Goal: Navigation & Orientation: Find specific page/section

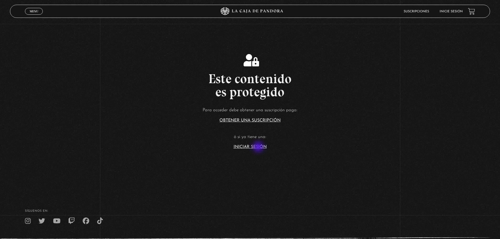
click at [257, 147] on link "Iniciar Sesión" at bounding box center [249, 147] width 33 height 4
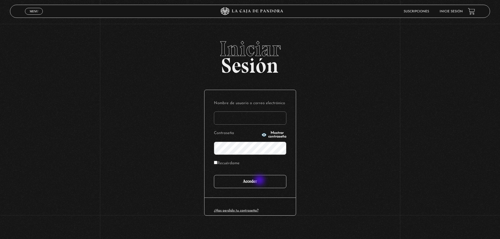
type input "[EMAIL_ADDRESS][DOMAIN_NAME]"
click at [259, 179] on input "Acceder" at bounding box center [250, 181] width 72 height 13
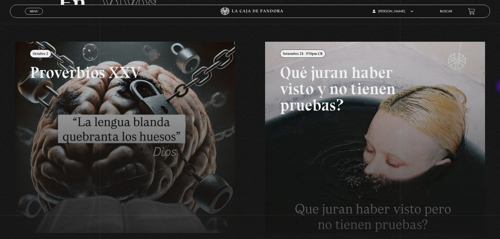
scroll to position [47, 0]
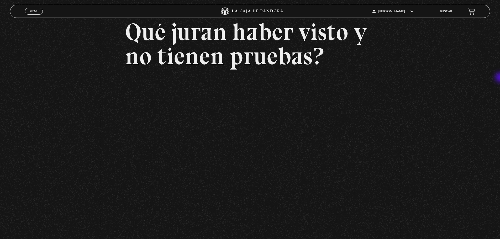
scroll to position [39, 0]
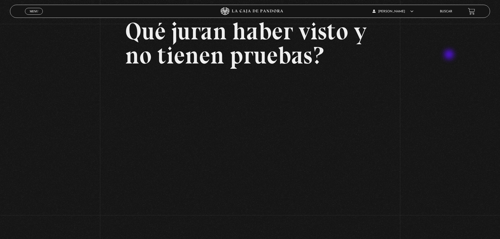
click at [449, 55] on div "Volver Setiembre 24 - 830pm CR Qué juran haber visto y no tienen pruebas?" at bounding box center [250, 105] width 500 height 241
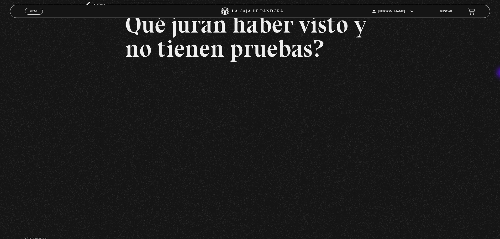
scroll to position [49, 0]
